Goal: Check status: Check status

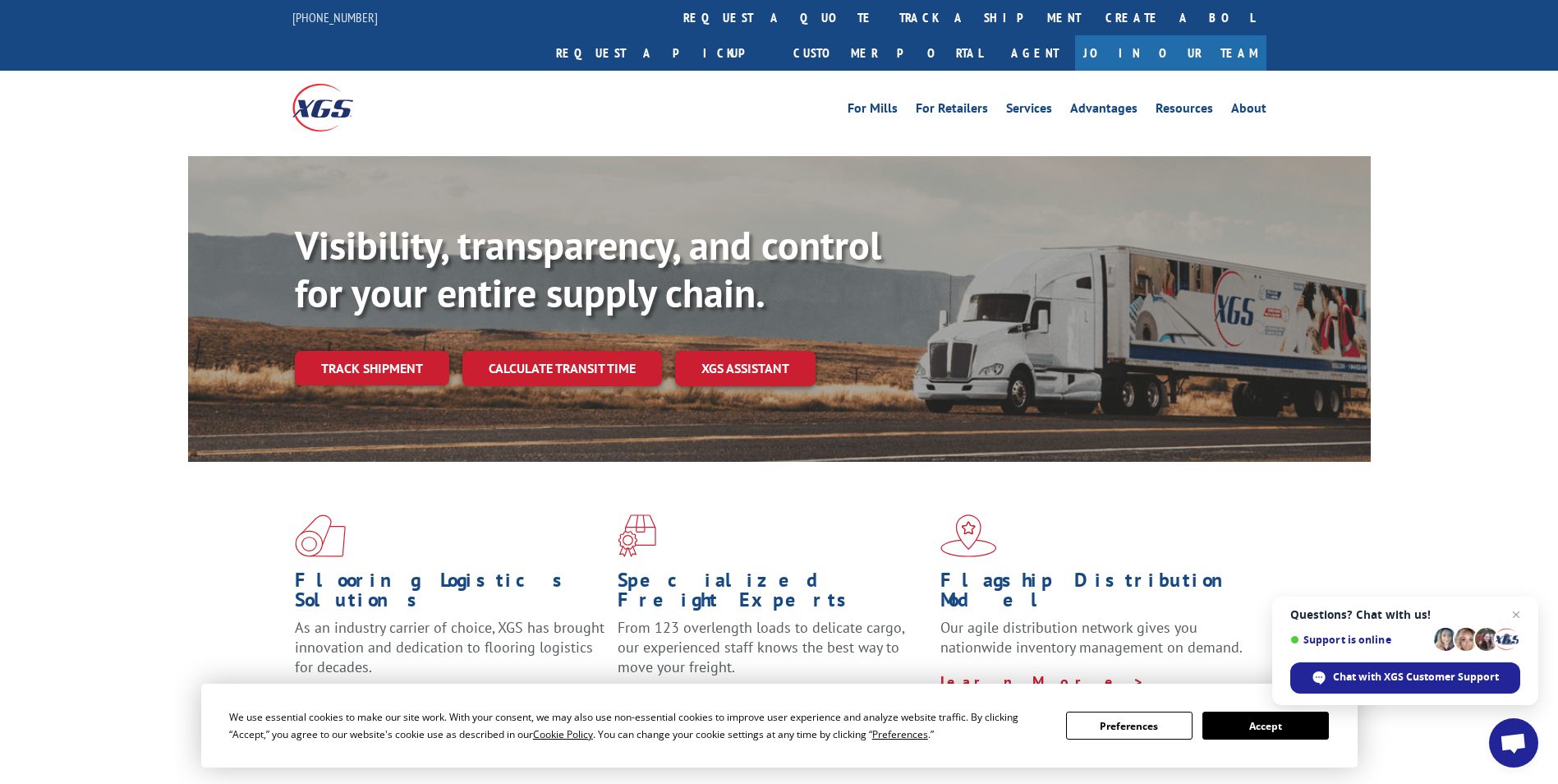
click at [211, 495] on div "Flooring Logistics Solutions As an industry carrier of choice, XGS has brought …" at bounding box center [779, 612] width 1183 height 301
click at [888, 4] on link "track a shipment" at bounding box center [990, 18] width 206 height 35
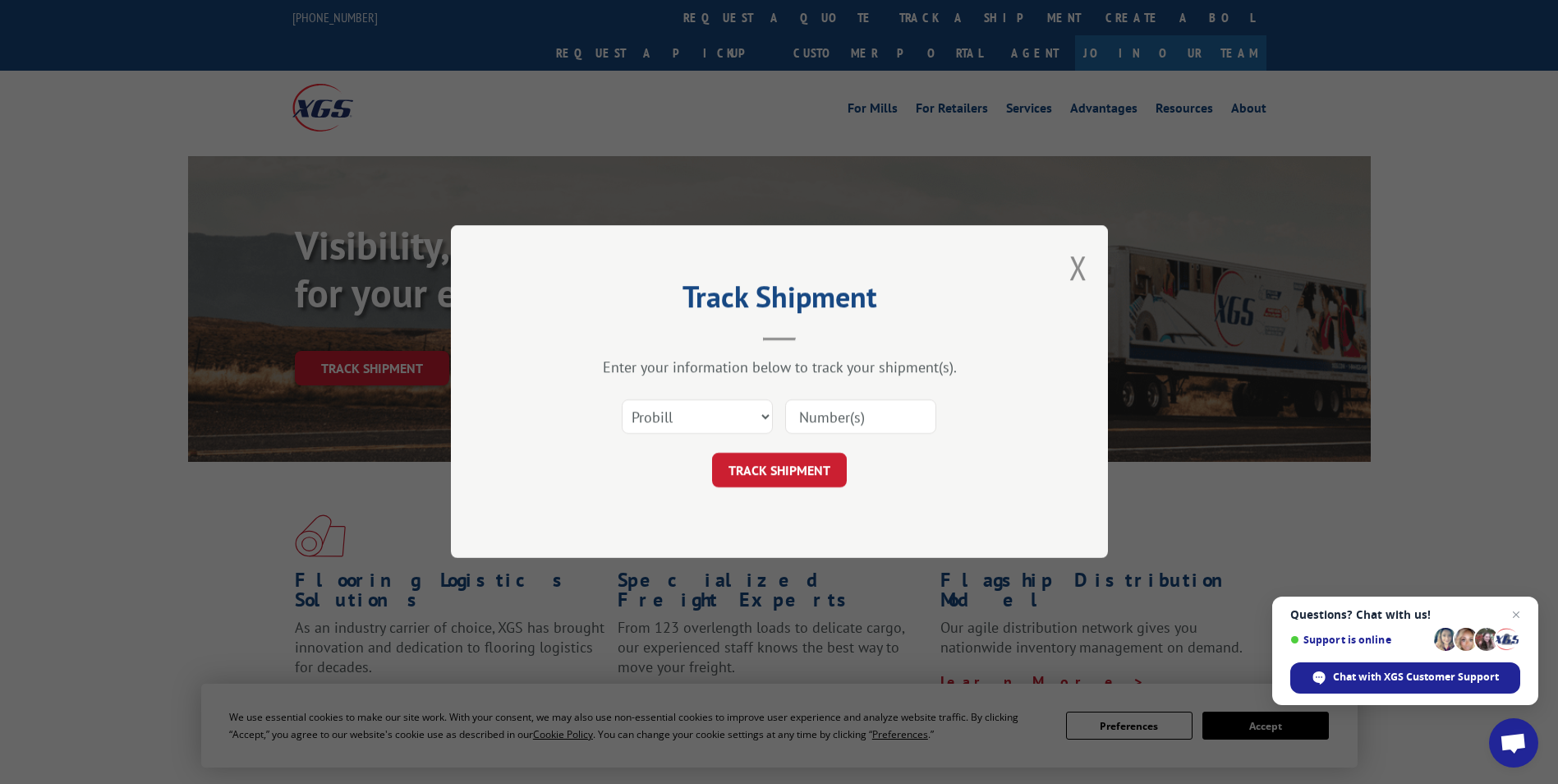
click at [851, 420] on input at bounding box center [861, 416] width 151 height 34
paste input "31285707"
type input "31285707"
click at [813, 472] on button "TRACK SHIPMENT" at bounding box center [779, 470] width 135 height 34
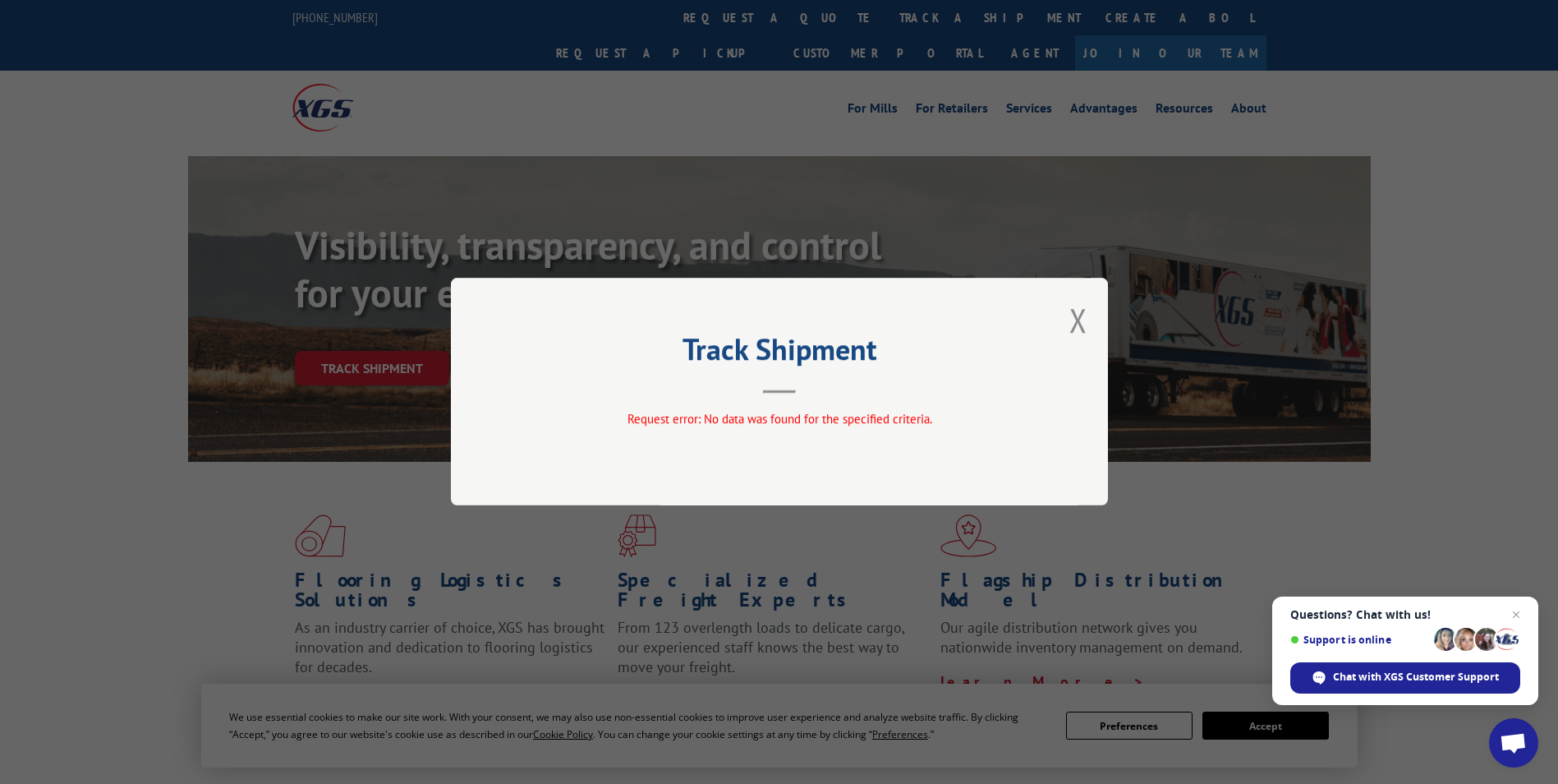
click at [1081, 319] on button "Close modal" at bounding box center [1079, 320] width 18 height 43
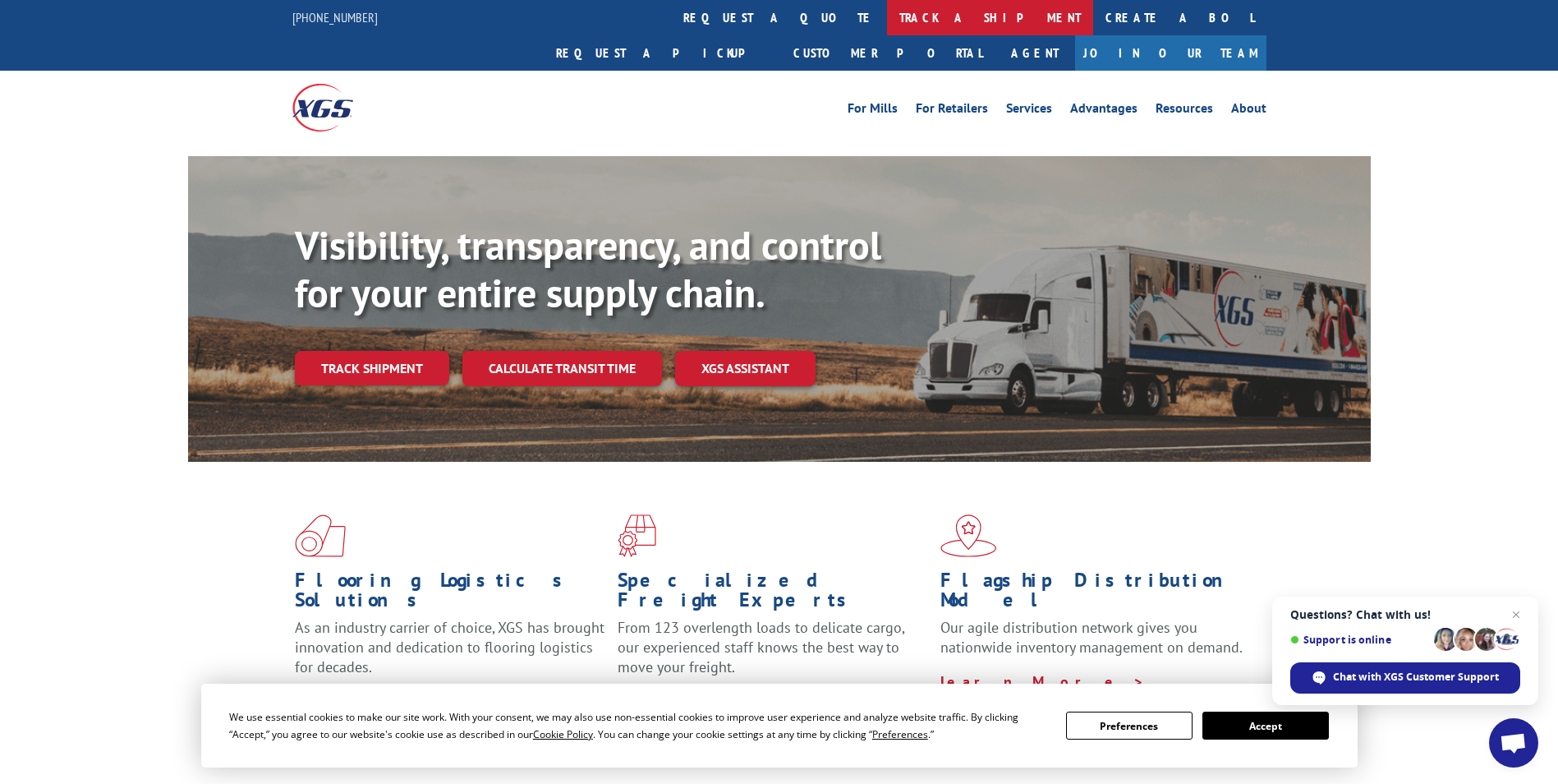
click at [888, 12] on link "track a shipment" at bounding box center [990, 18] width 206 height 35
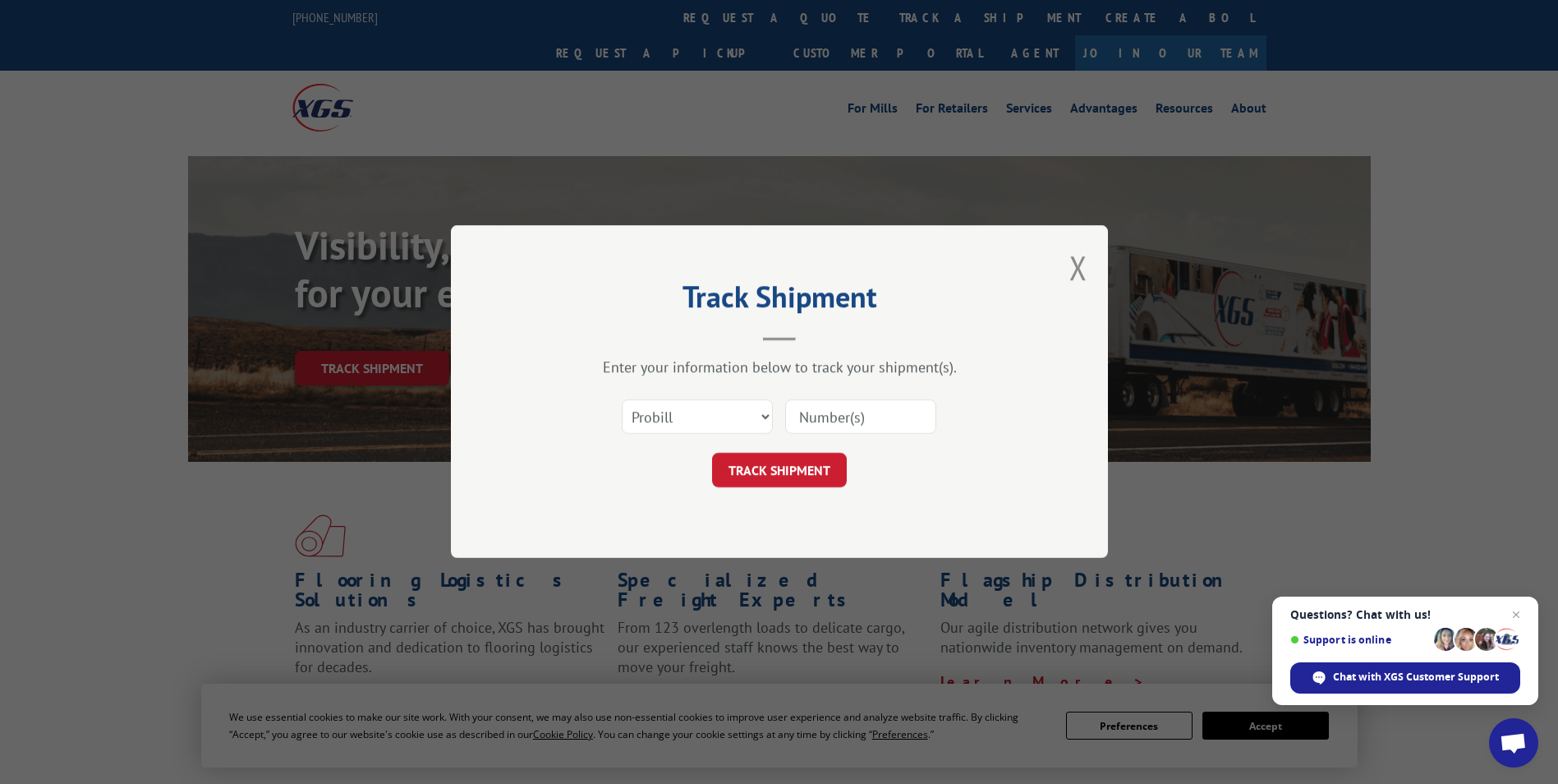
click at [825, 414] on input at bounding box center [861, 416] width 151 height 34
paste input "31285707 31285707"
type input "31285707 31285707"
click at [768, 464] on button "TRACK SHIPMENT" at bounding box center [779, 470] width 135 height 34
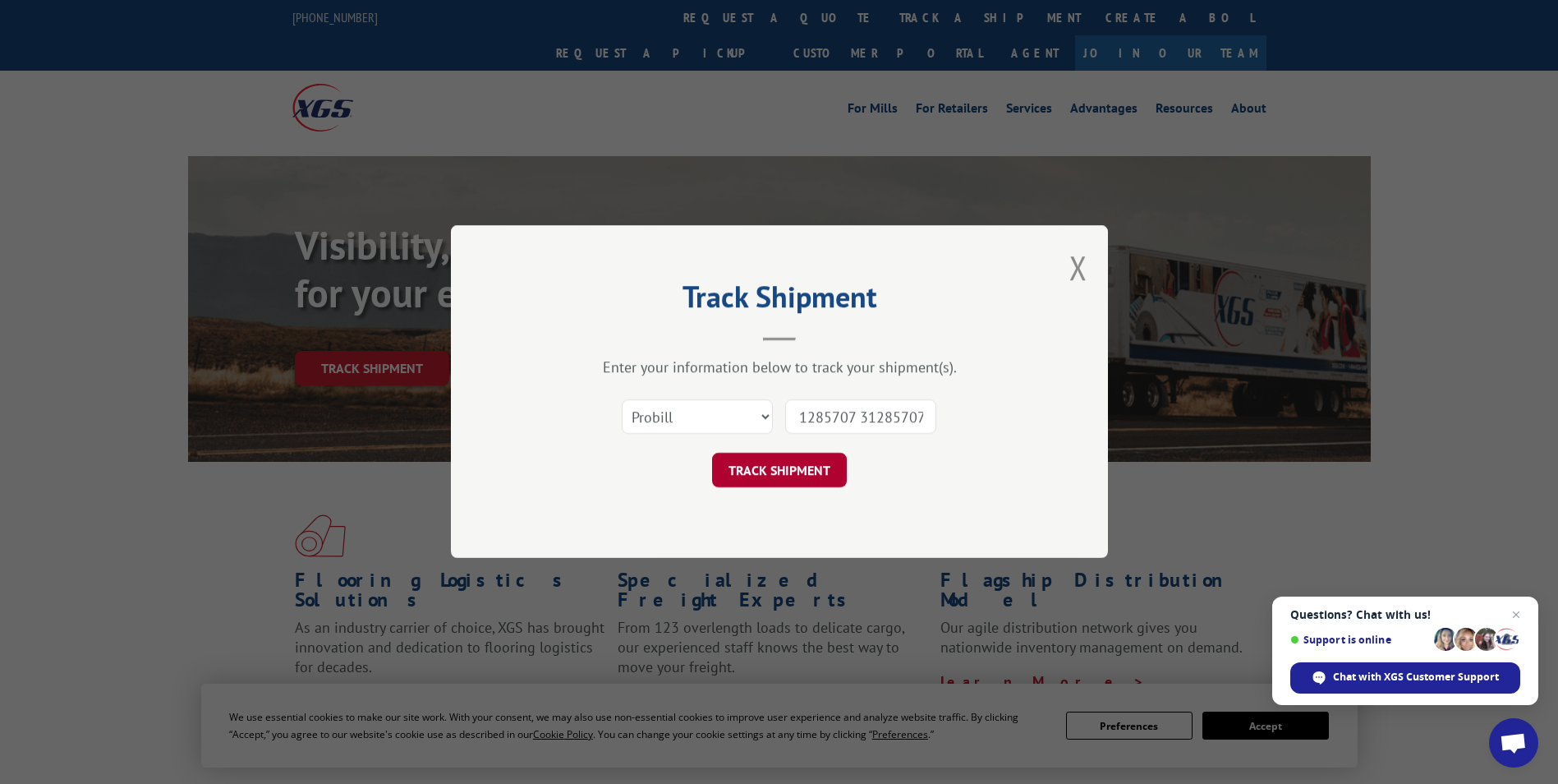
scroll to position [0, 0]
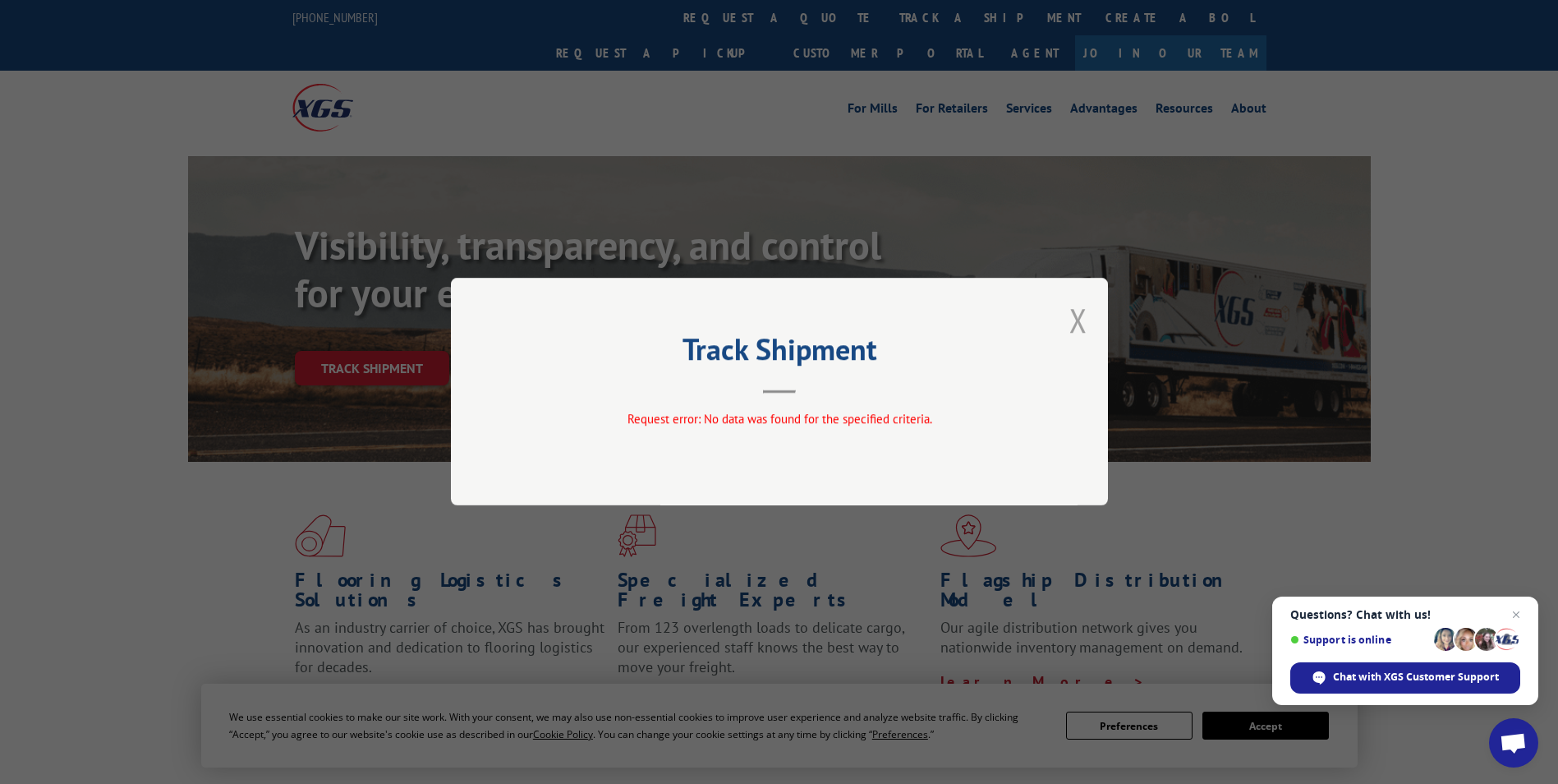
click at [1079, 326] on button "Close modal" at bounding box center [1079, 320] width 18 height 43
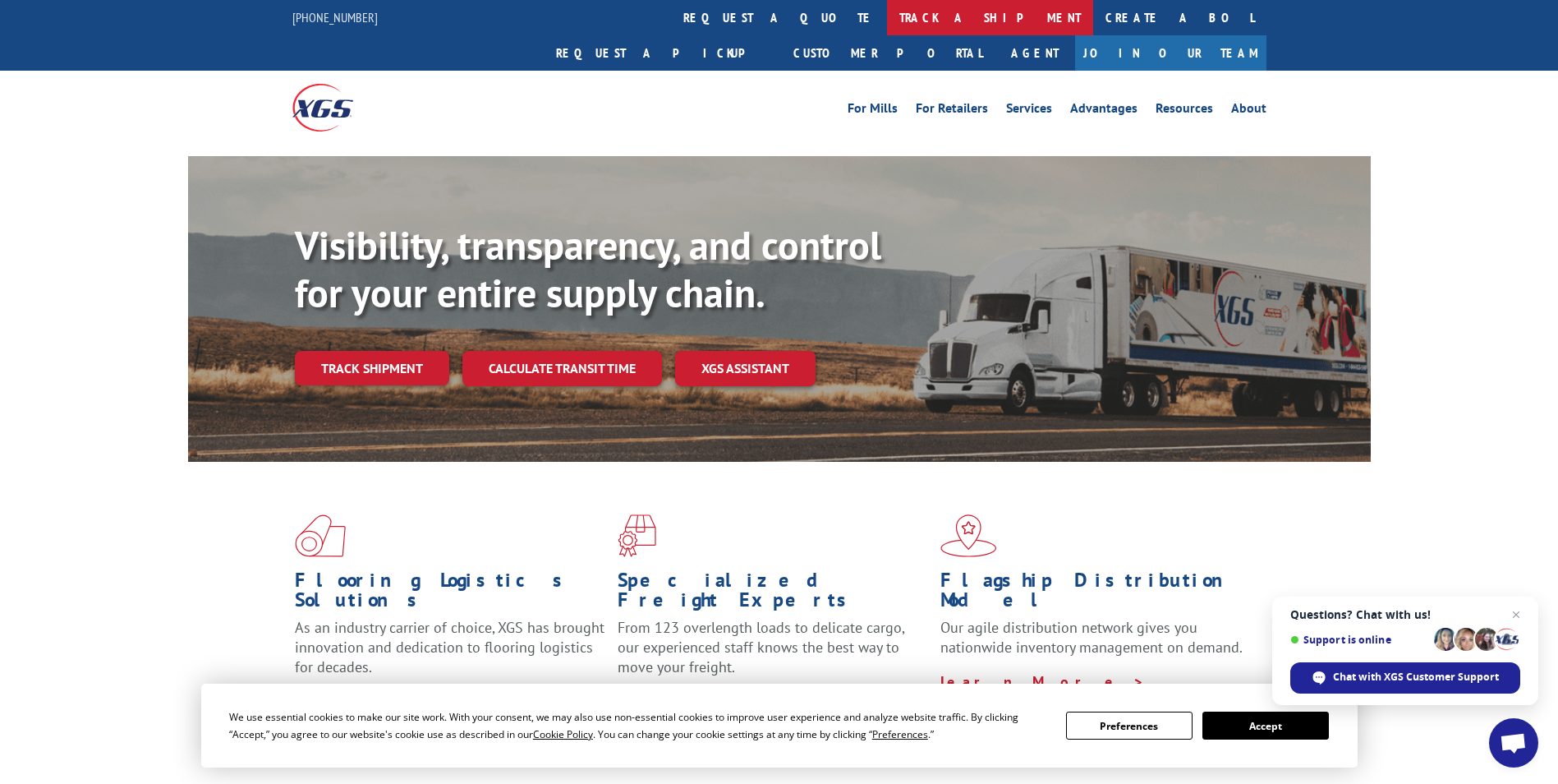
click at [888, 24] on link "track a shipment" at bounding box center [990, 18] width 206 height 35
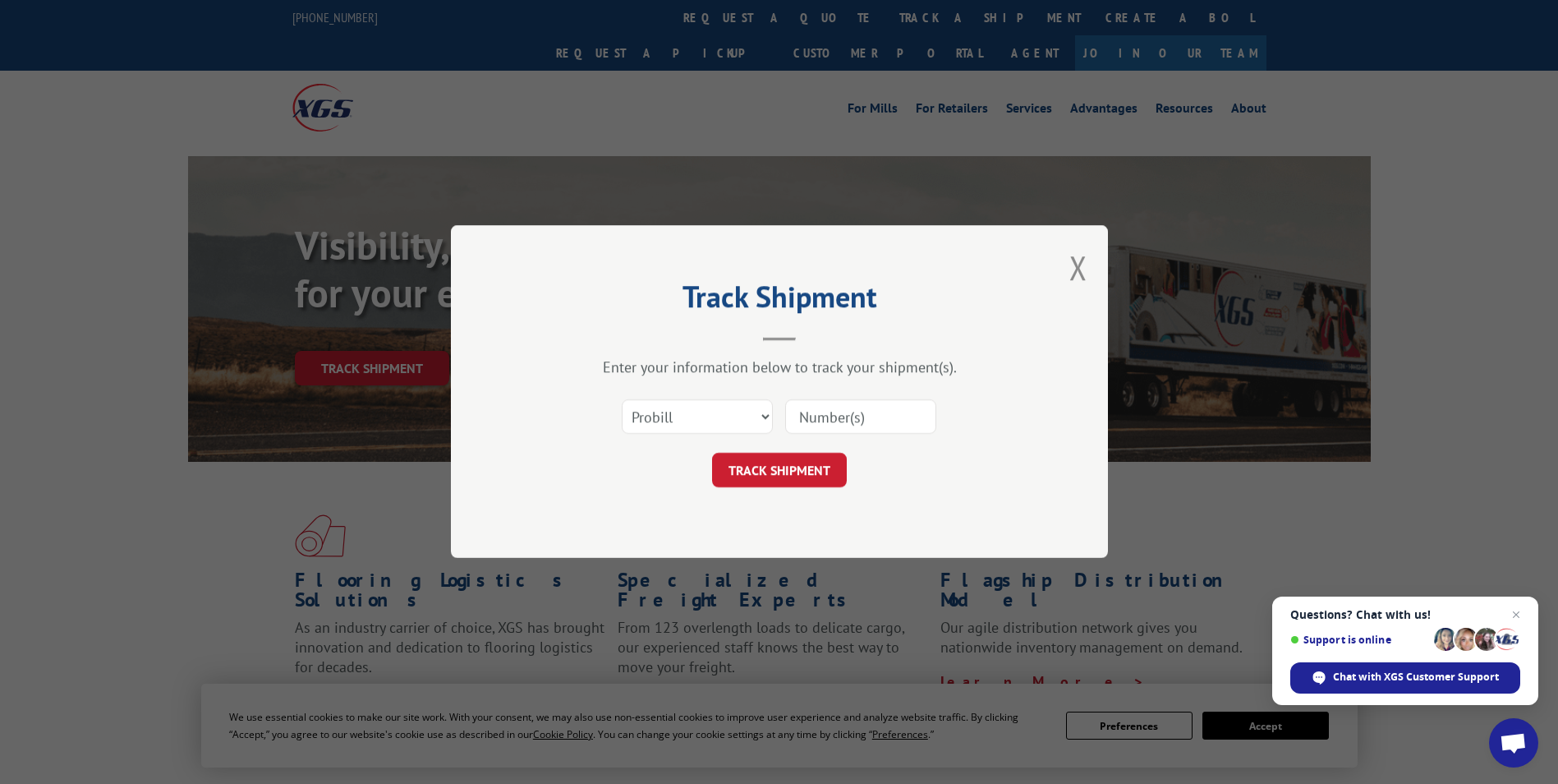
click at [825, 423] on input at bounding box center [861, 416] width 151 height 34
paste input "17509382"
type input "17509382"
click at [796, 475] on button "TRACK SHIPMENT" at bounding box center [779, 470] width 135 height 34
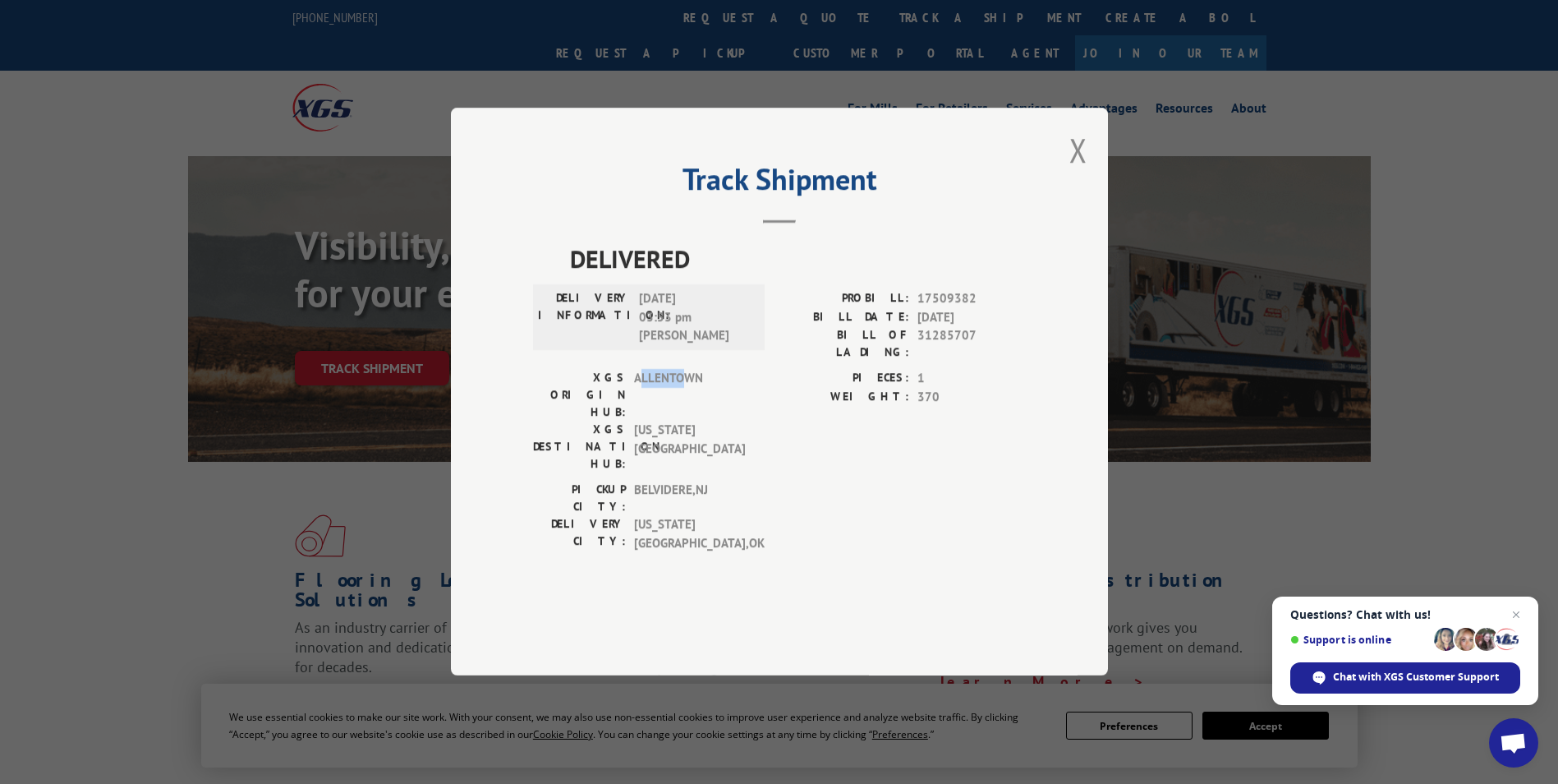
drag, startPoint x: 638, startPoint y: 416, endPoint x: 686, endPoint y: 411, distance: 48.3
click at [686, 411] on span "ALLENTOWN" at bounding box center [690, 395] width 111 height 52
drag, startPoint x: 686, startPoint y: 411, endPoint x: 703, endPoint y: 416, distance: 17.7
click at [703, 416] on span "ALLENTOWN" at bounding box center [690, 395] width 111 height 52
copy span "ALLENTOWN"
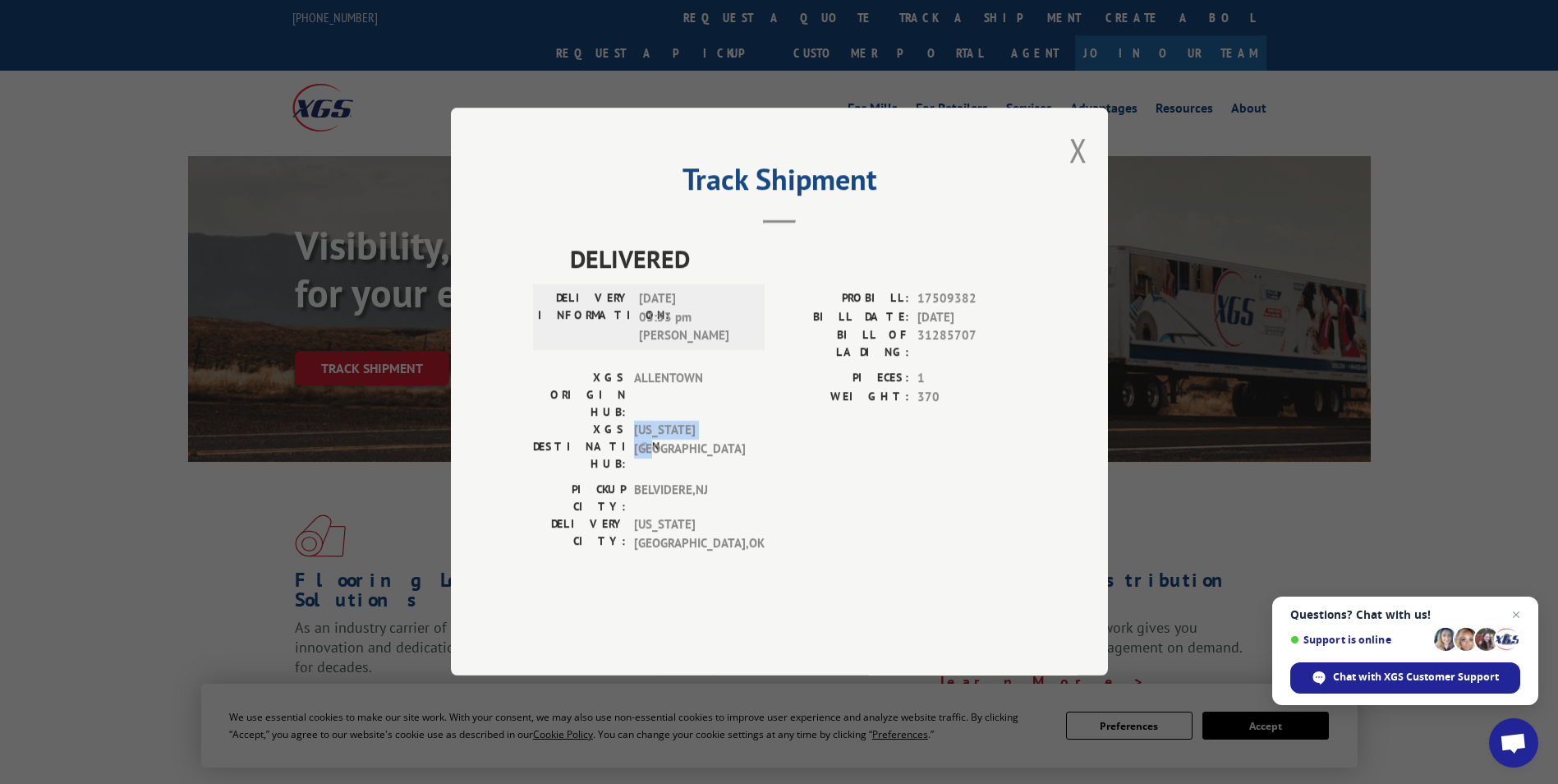
drag, startPoint x: 635, startPoint y: 434, endPoint x: 724, endPoint y: 433, distance: 89.0
click at [724, 433] on span "[US_STATE][GEOGRAPHIC_DATA]" at bounding box center [690, 447] width 111 height 52
copy span "[US_STATE][GEOGRAPHIC_DATA]"
